Goal: Task Accomplishment & Management: Use online tool/utility

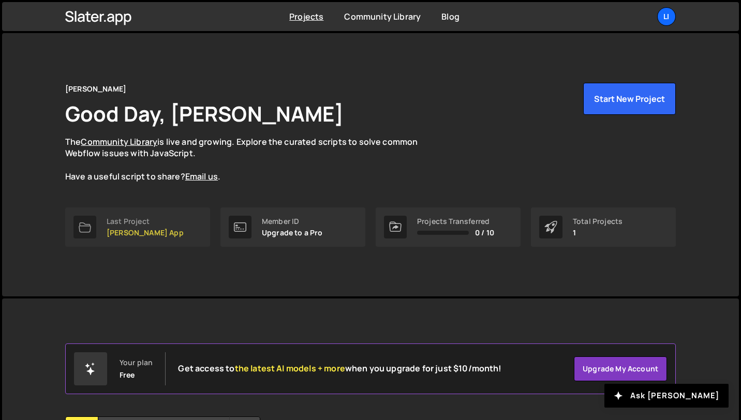
click at [160, 230] on link "Last Project [PERSON_NAME] App" at bounding box center [137, 227] width 145 height 39
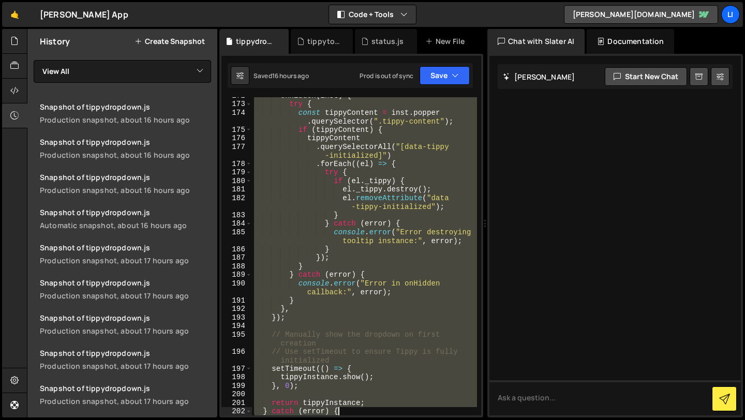
scroll to position [1893, 0]
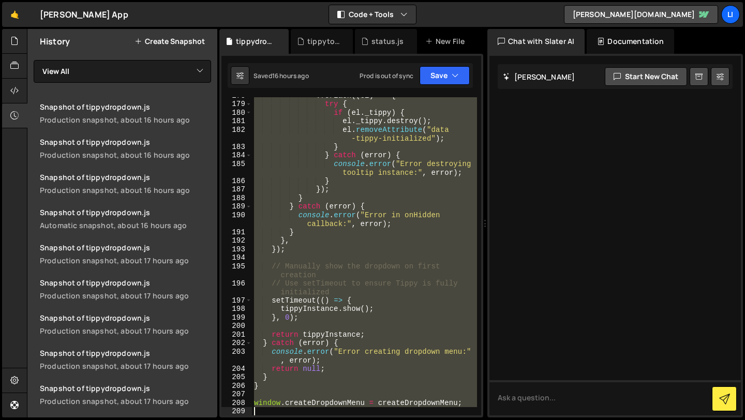
drag, startPoint x: 255, startPoint y: 153, endPoint x: 339, endPoint y: 420, distance: 280.1
click at [339, 420] on div "Hold on a sec... Are you certain you wish to leave this page? Any changes you'v…" at bounding box center [372, 210] width 745 height 420
type textarea "window.createDropdownMenu = createDropdownMenu;"
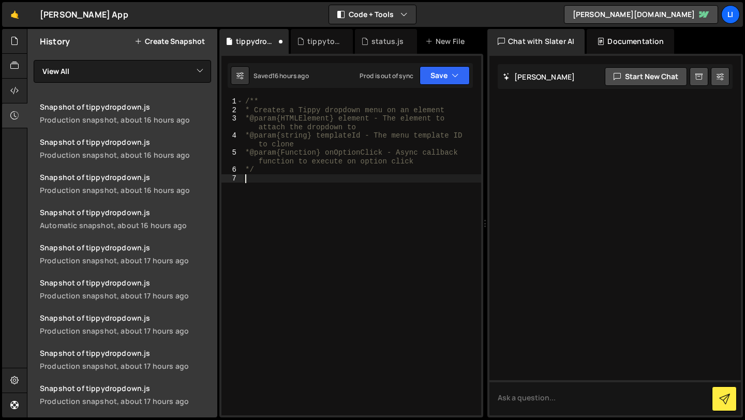
paste textarea "window.createDropdownMenu = createDropdownMenu;"
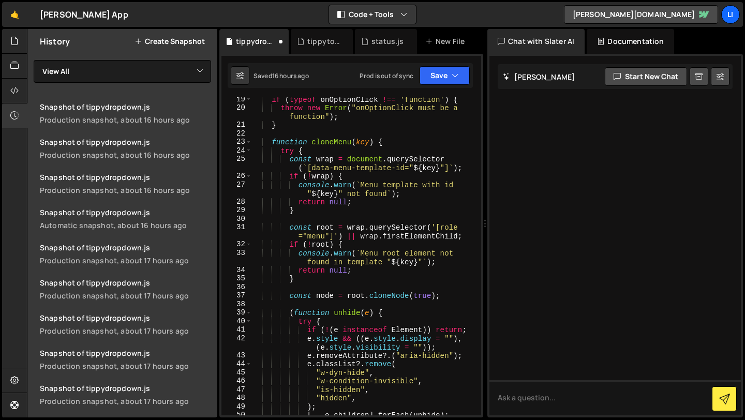
scroll to position [0, 0]
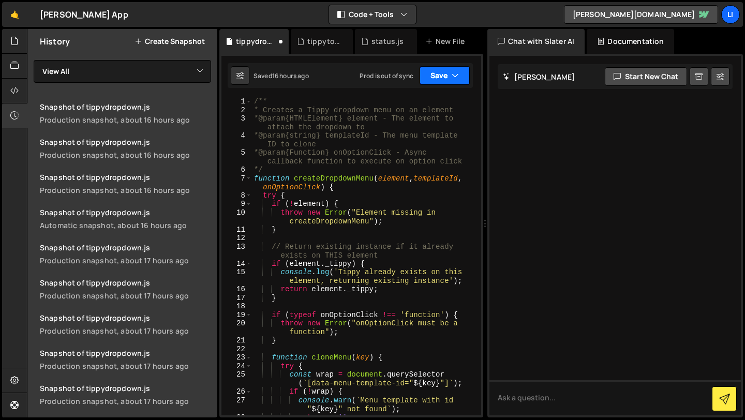
click at [436, 76] on button "Save" at bounding box center [445, 75] width 50 height 19
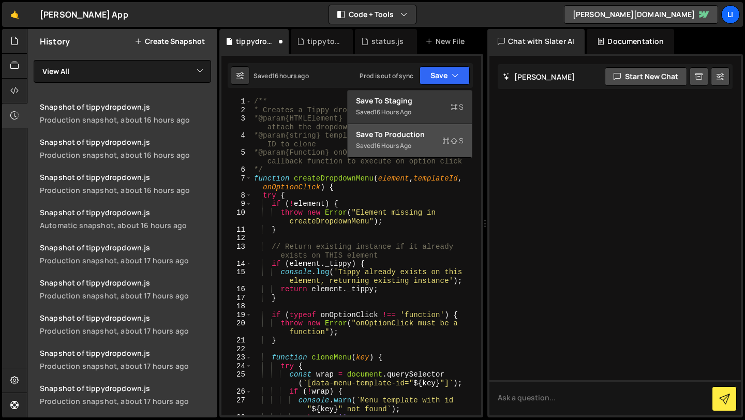
click at [405, 140] on div "Saved 16 hours ago" at bounding box center [410, 146] width 108 height 12
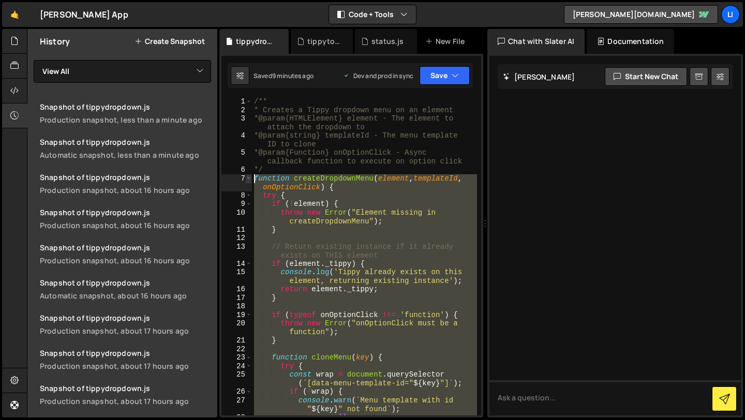
drag, startPoint x: 468, startPoint y: 260, endPoint x: 245, endPoint y: 181, distance: 236.7
click at [245, 181] on div "window.createDropdownMenu = createDropdownMenu; 1 2 3 4 5 6 7 8 9 10 11 12 13 1…" at bounding box center [352, 256] width 260 height 318
type textarea "function createDropdownMenu(element, templateId, onOptionClick) { try {"
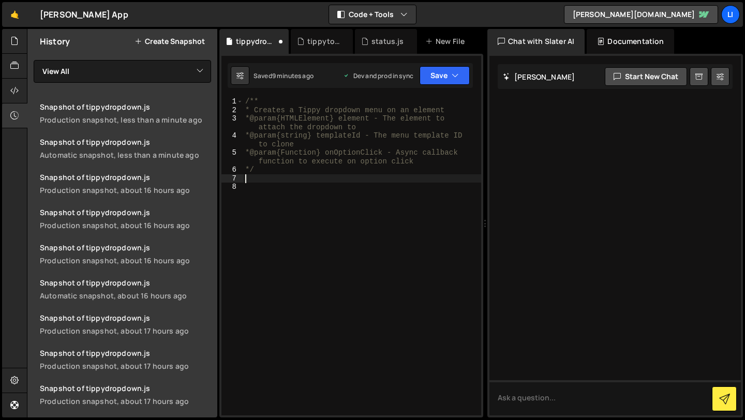
paste textarea "window.createDropdownMenu = createDropdownMenu;"
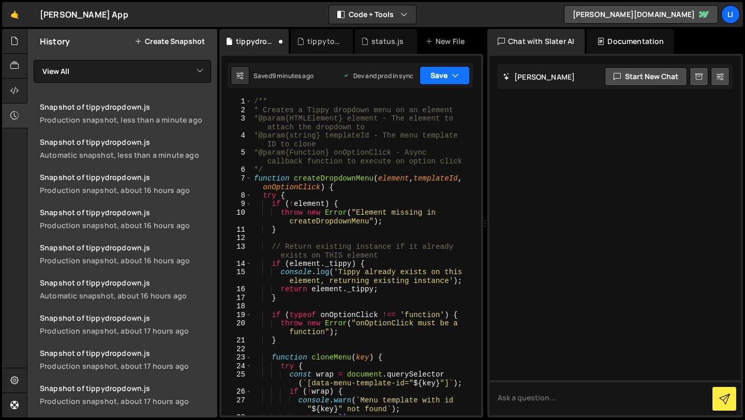
click at [454, 79] on icon "button" at bounding box center [455, 75] width 7 height 10
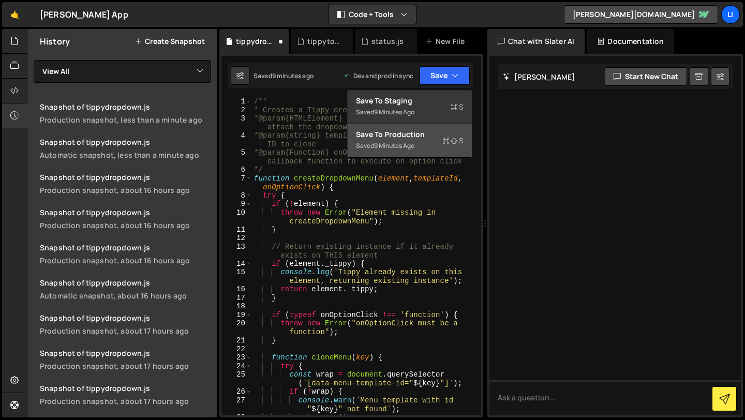
click at [412, 145] on div "9 minutes ago" at bounding box center [394, 145] width 40 height 9
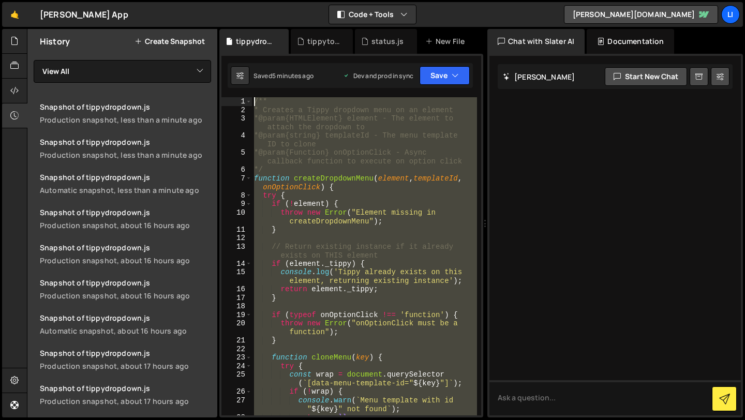
drag, startPoint x: 467, startPoint y: 259, endPoint x: 182, endPoint y: 16, distance: 375.6
click at [182, 16] on div "Hold on a sec... Are you certain you wish to leave this page? Any changes you'v…" at bounding box center [372, 210] width 745 height 420
paste textarea "window.createDropdownMenu = createDropdownMenu;"
type textarea "window.createDropdownMenu = createDropdownMenu;"
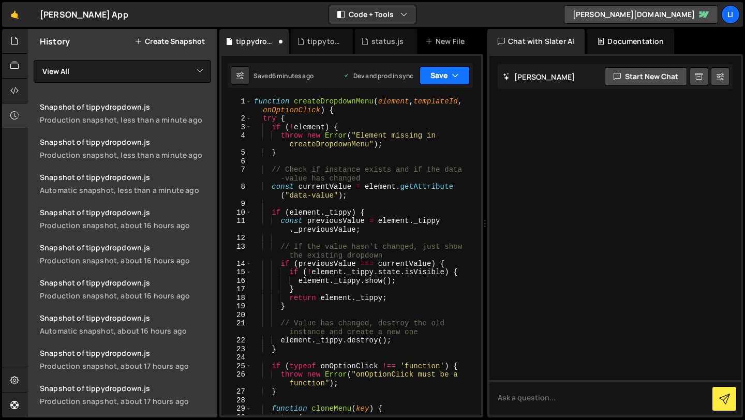
click at [446, 79] on button "Save" at bounding box center [445, 75] width 50 height 19
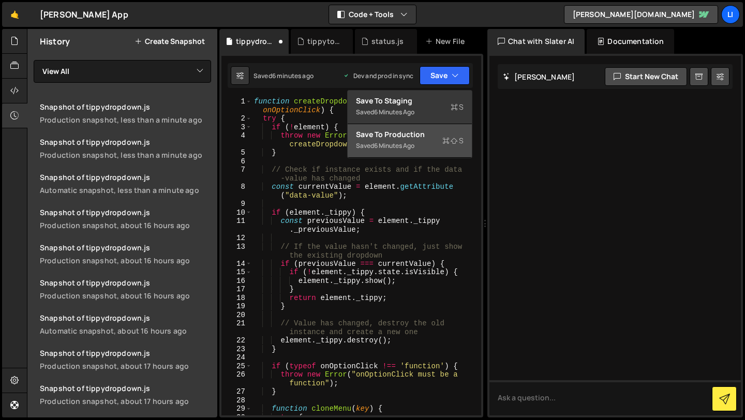
click at [418, 146] on div "Saved 6 minutes ago" at bounding box center [410, 146] width 108 height 12
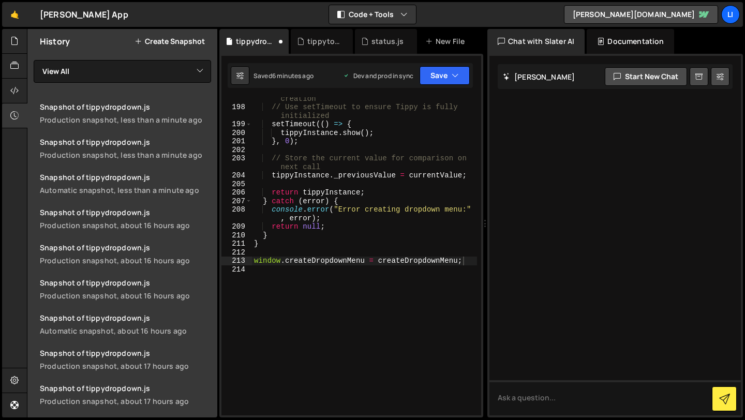
scroll to position [2078, 0]
